Goal: Find specific page/section: Find specific page/section

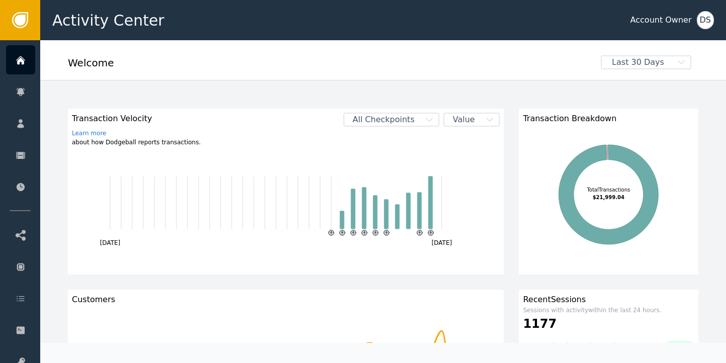
click at [705, 22] on div "DS" at bounding box center [704, 20] width 17 height 18
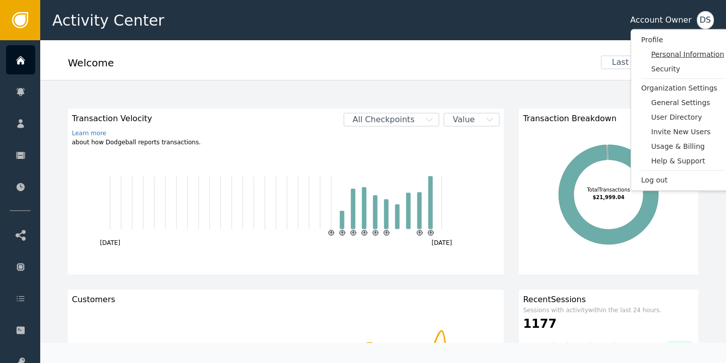
click at [678, 59] on span "Personal Information" at bounding box center [687, 54] width 73 height 11
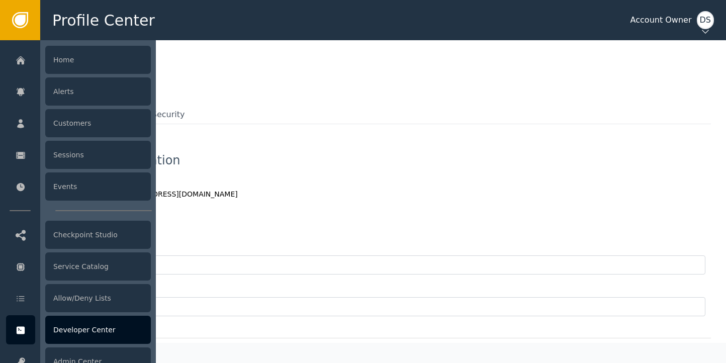
click at [75, 329] on div "Developer Center" at bounding box center [98, 330] width 106 height 28
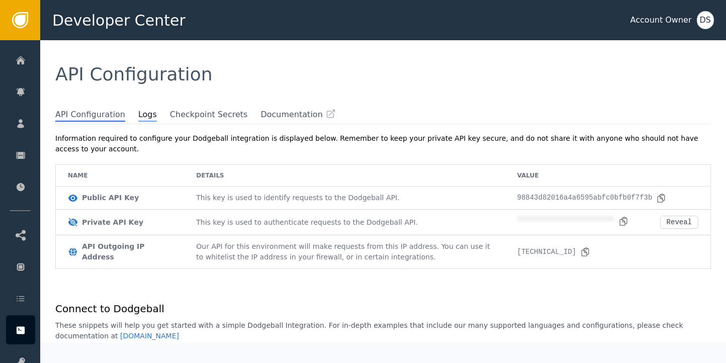
click at [141, 117] on span "Logs" at bounding box center [147, 115] width 19 height 13
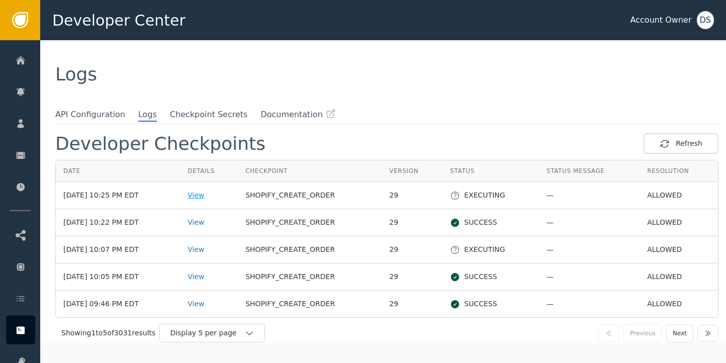
click at [212, 196] on div "View" at bounding box center [208, 195] width 43 height 11
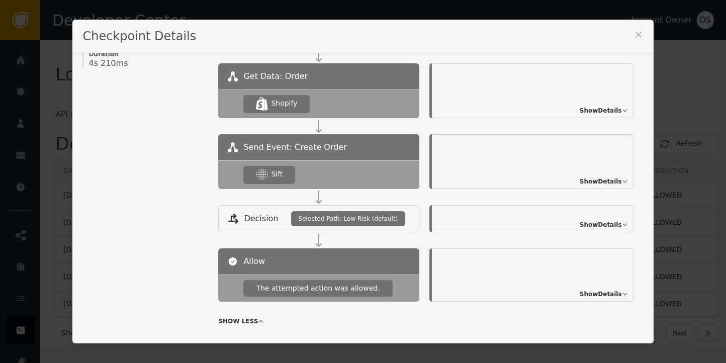
scroll to position [183, 0]
